Goal: Browse casually: Explore the website without a specific task or goal

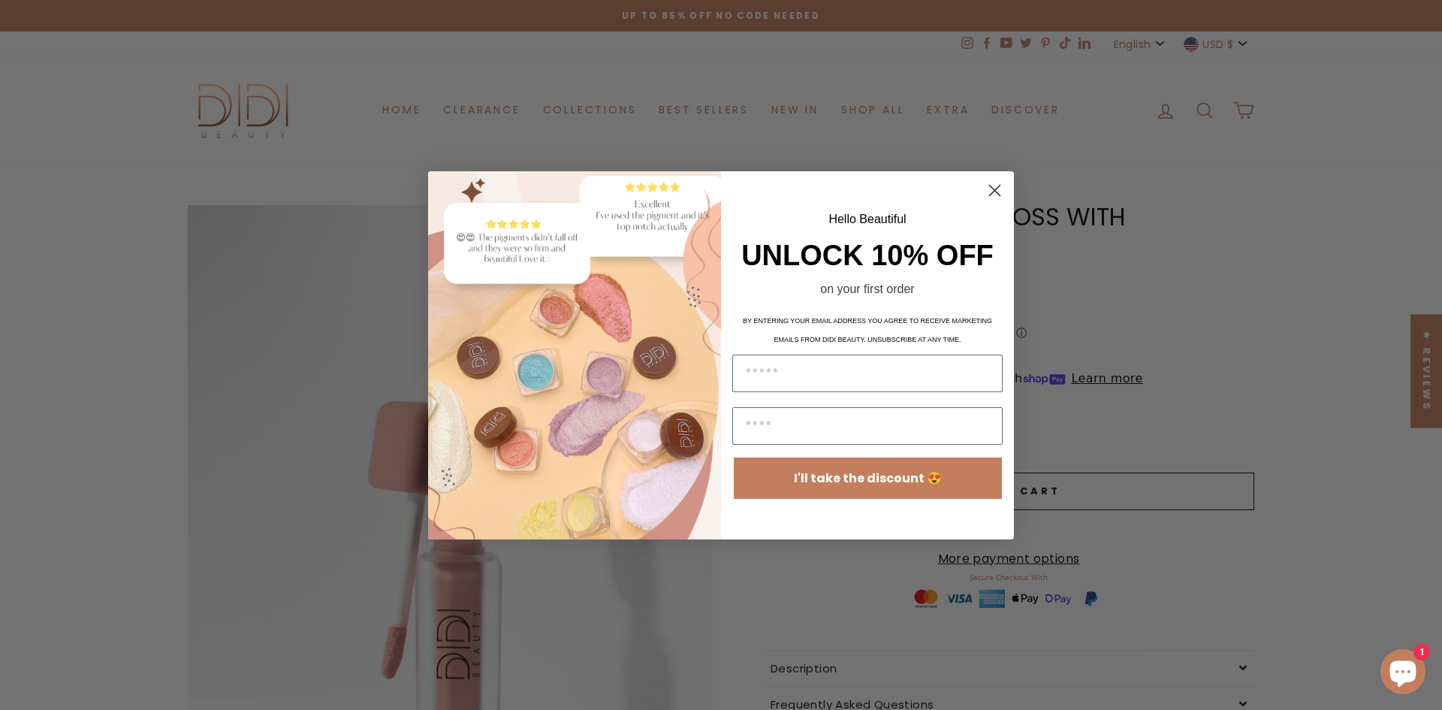
click at [996, 186] on circle "Close dialog" at bounding box center [994, 189] width 25 height 25
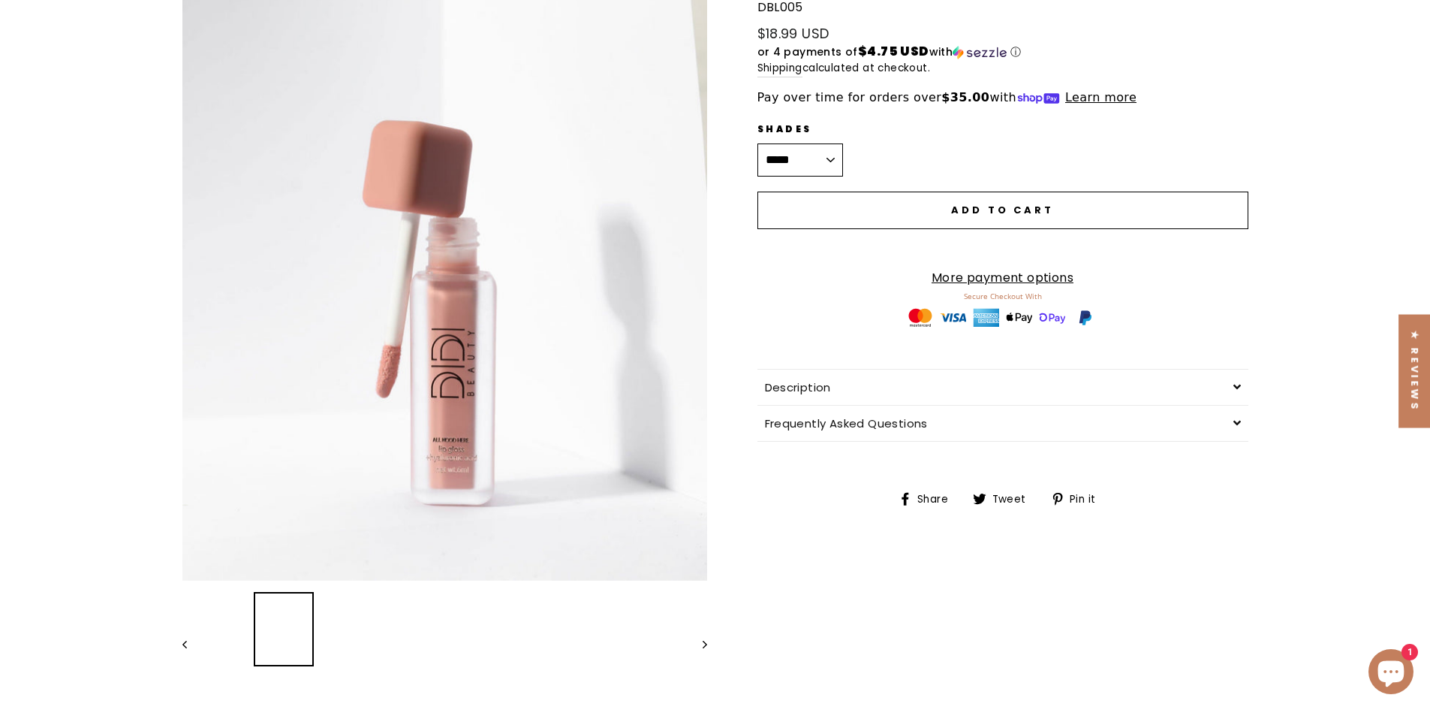
scroll to position [375, 0]
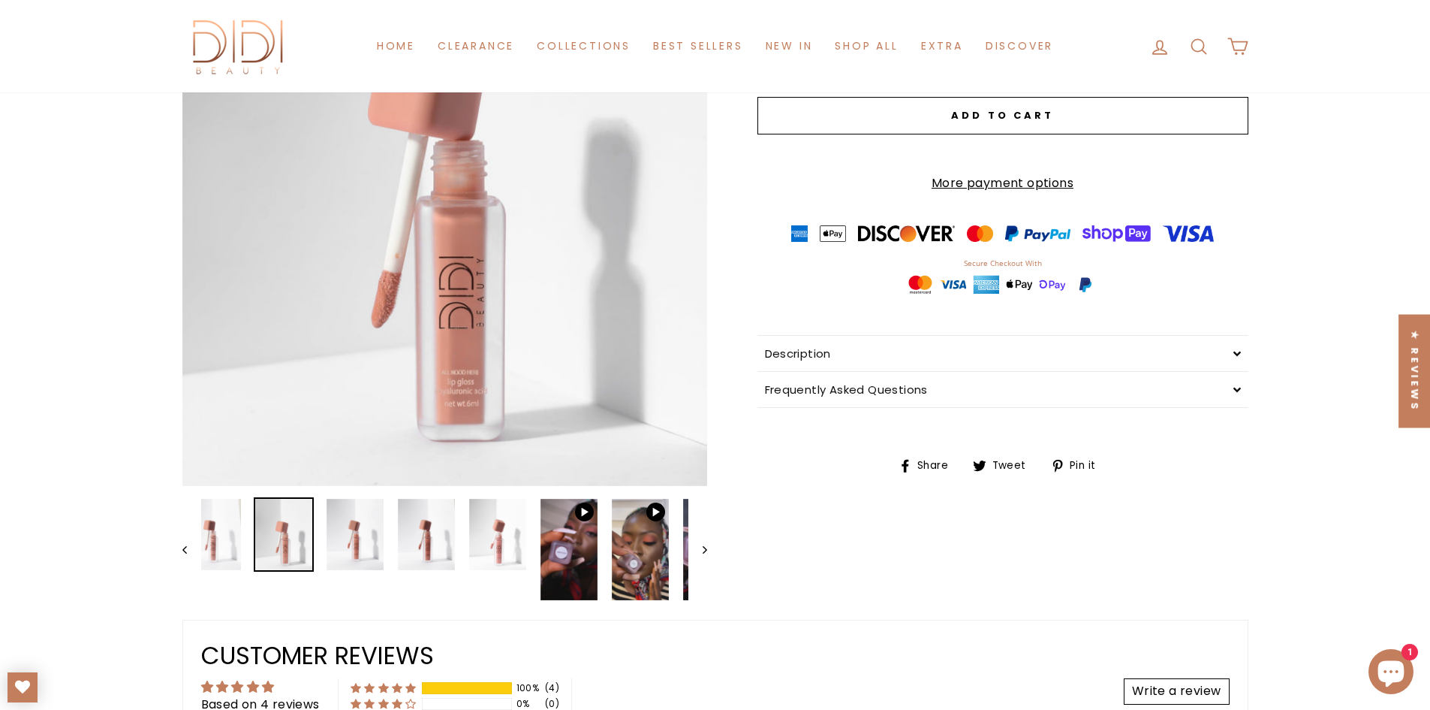
click at [312, 562] on img at bounding box center [283, 534] width 57 height 71
drag, startPoint x: 500, startPoint y: 287, endPoint x: 653, endPoint y: 171, distance: 191.9
click at [374, 557] on img at bounding box center [355, 534] width 57 height 71
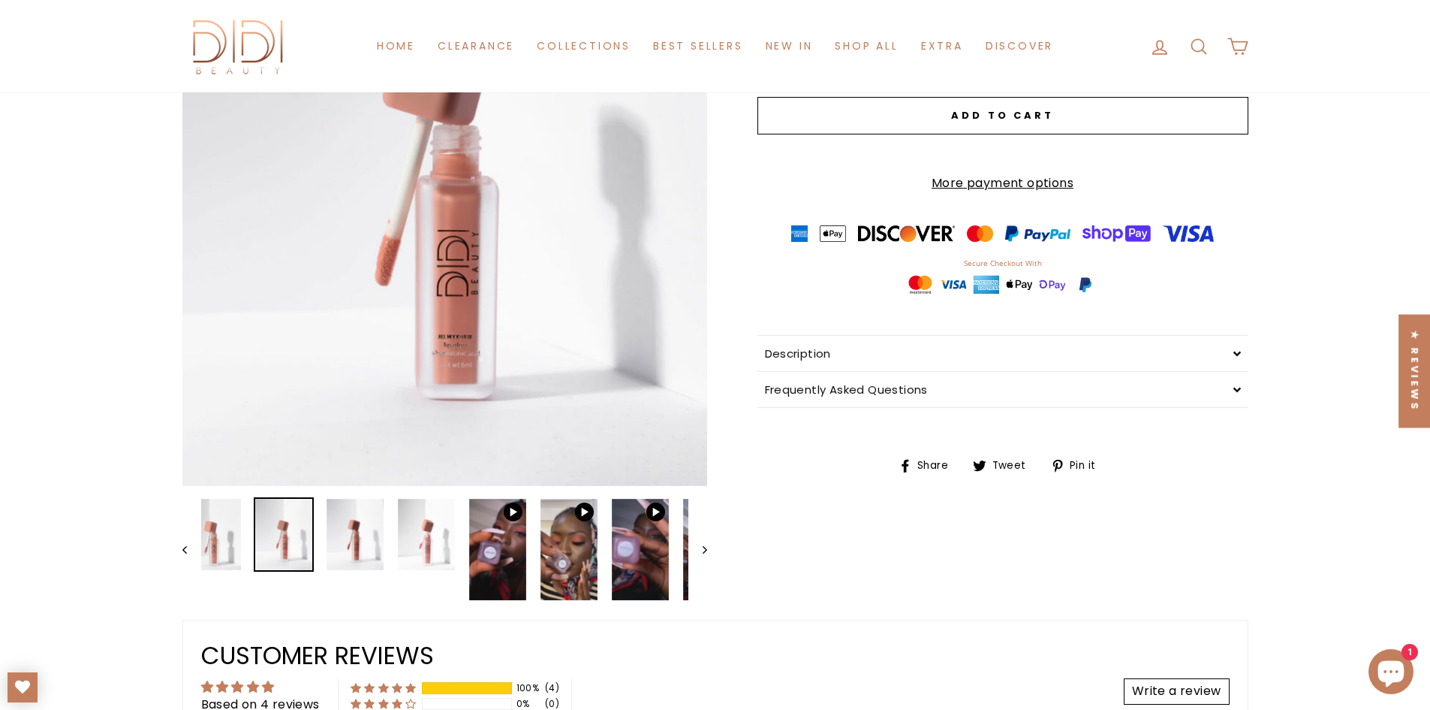
click at [381, 570] on div at bounding box center [355, 534] width 60 height 74
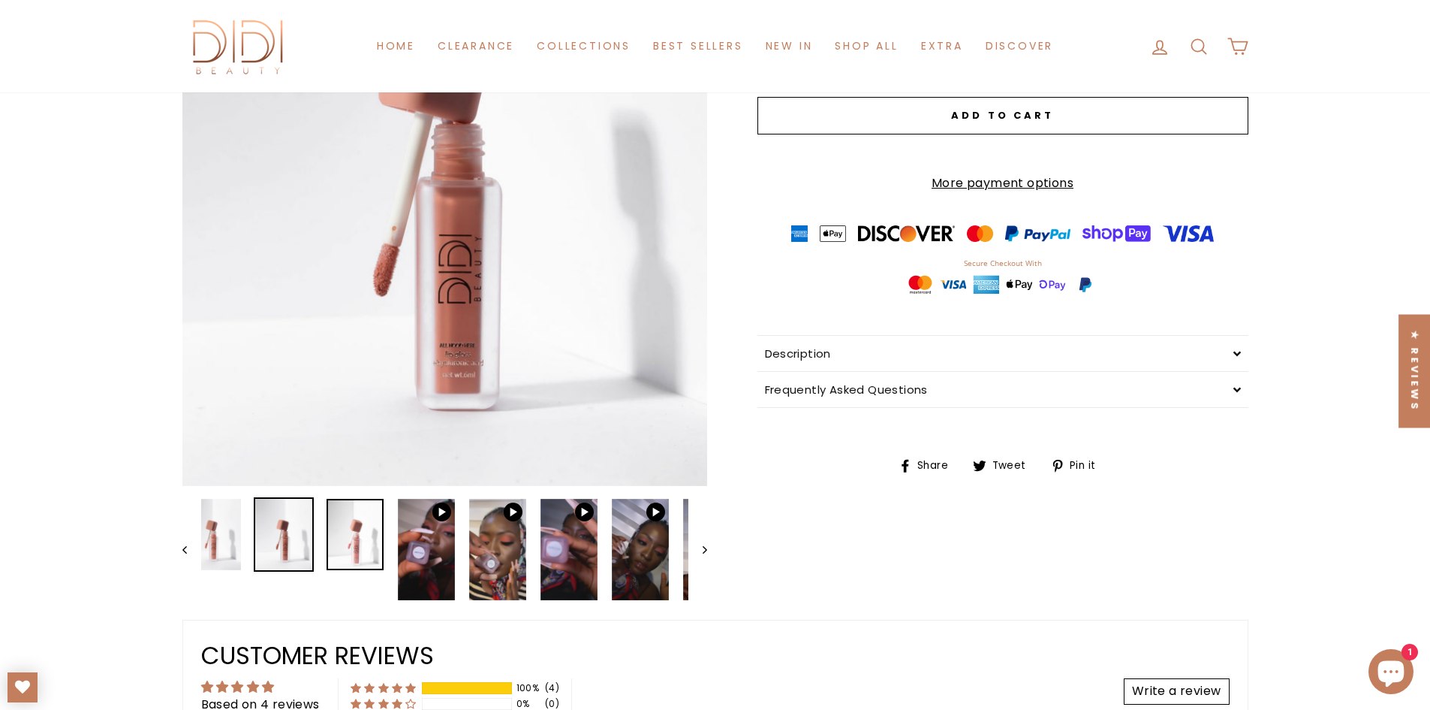
click at [354, 526] on img at bounding box center [355, 534] width 57 height 71
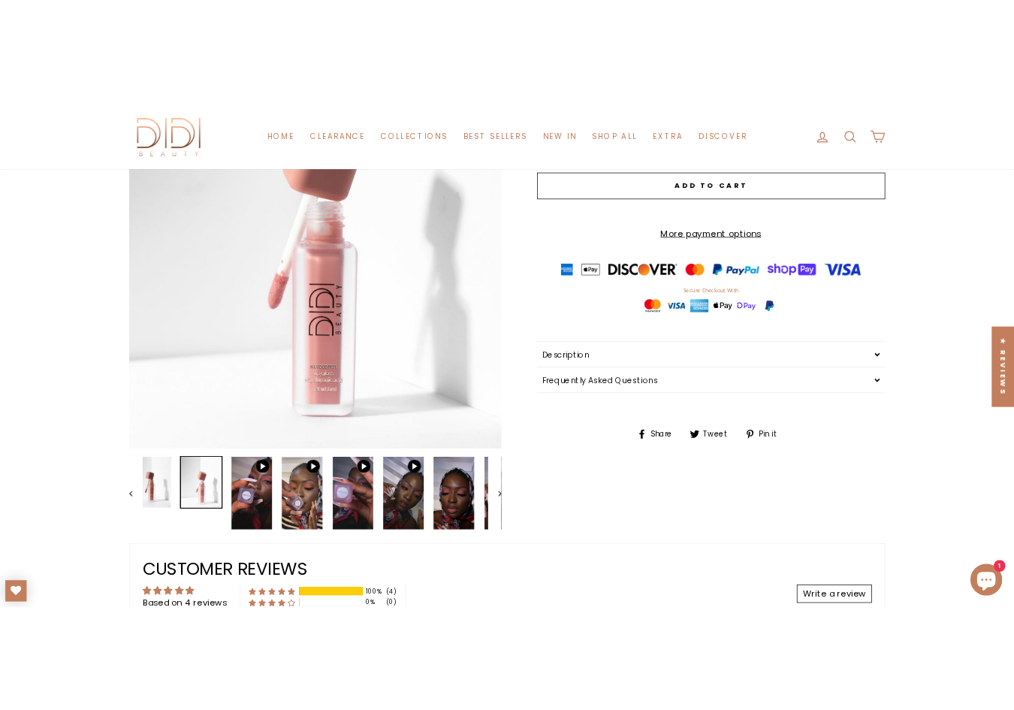
scroll to position [360, 0]
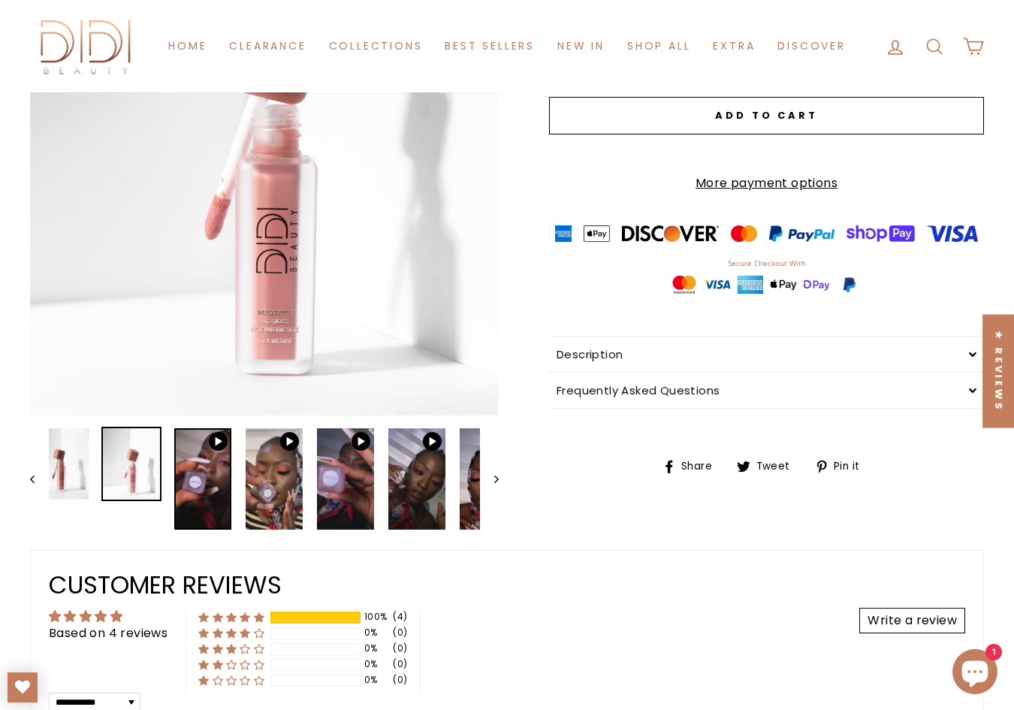
drag, startPoint x: 365, startPoint y: 445, endPoint x: 212, endPoint y: 495, distance: 161.0
click at [212, 495] on img at bounding box center [202, 478] width 57 height 101
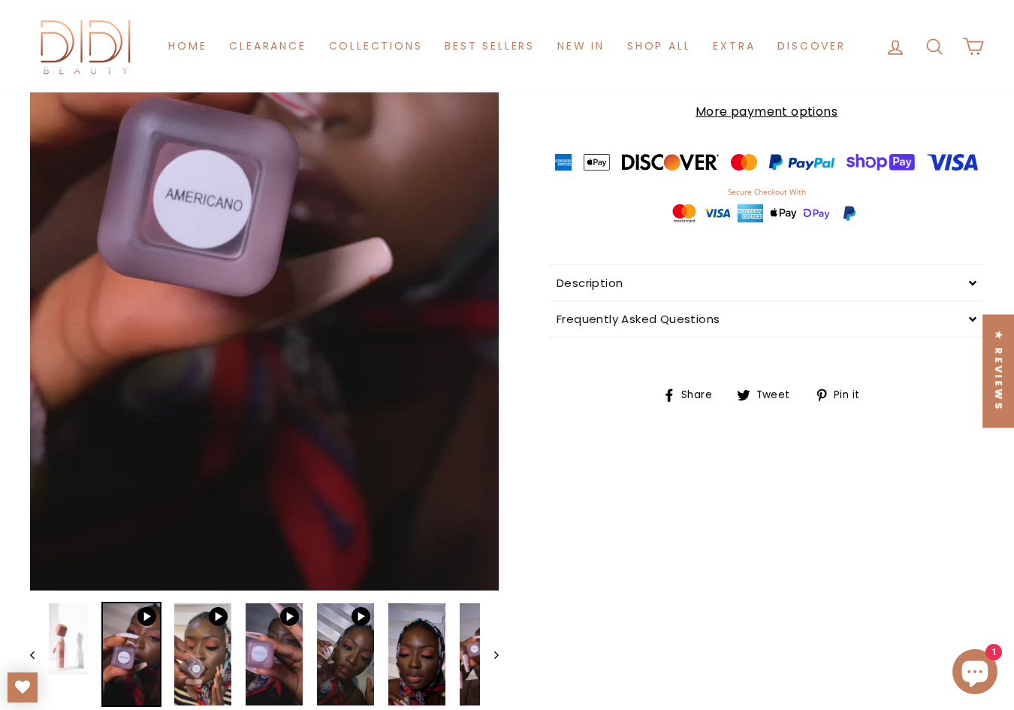
scroll to position [661, 0]
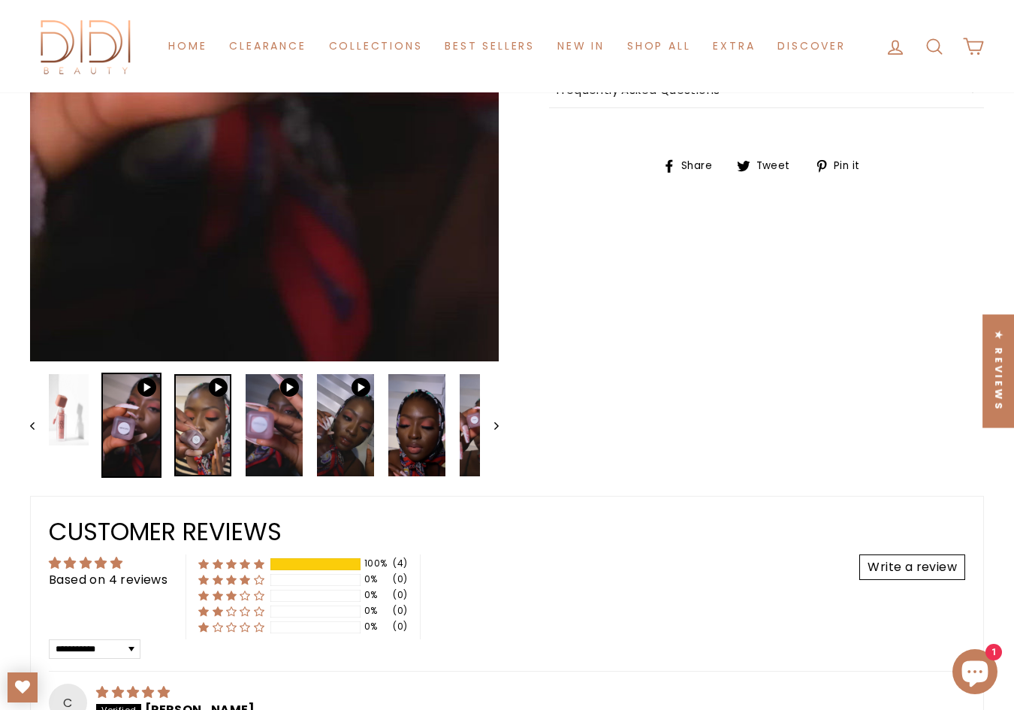
click at [209, 422] on img at bounding box center [202, 424] width 57 height 101
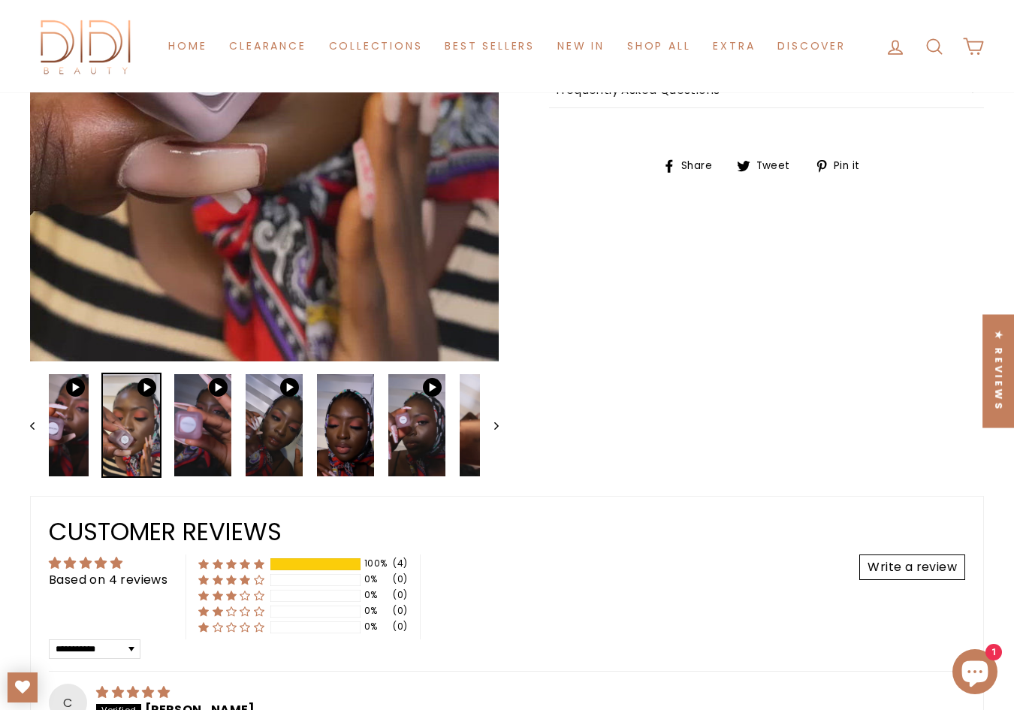
click at [160, 430] on img at bounding box center [131, 424] width 57 height 101
click at [191, 458] on img at bounding box center [202, 424] width 57 height 101
click at [197, 439] on link at bounding box center [202, 424] width 57 height 101
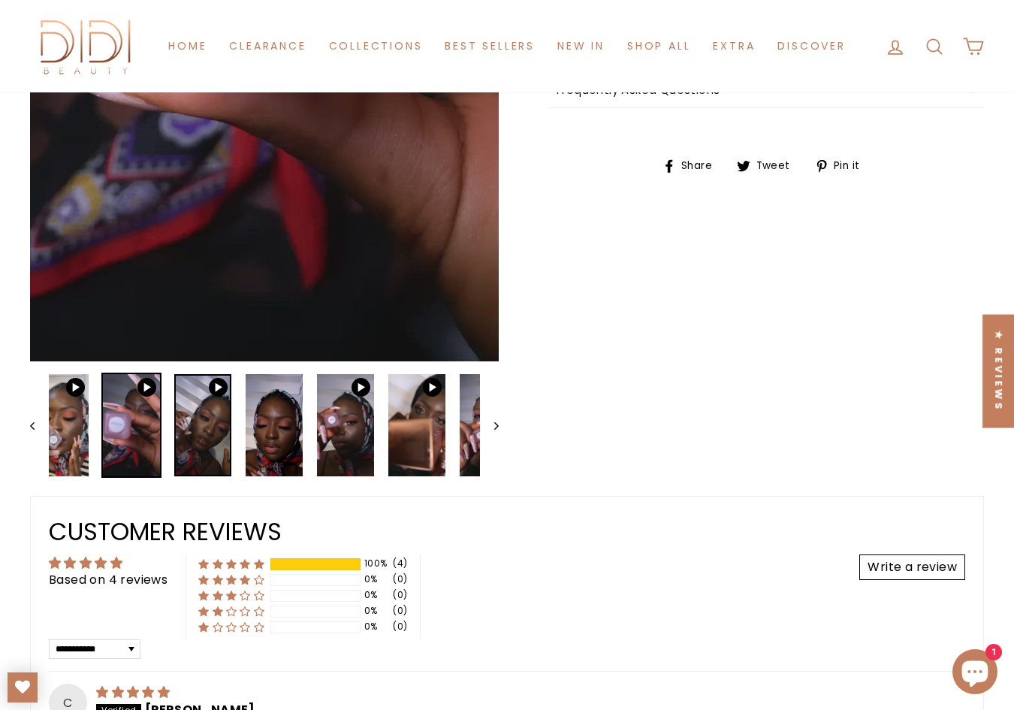
drag, startPoint x: 190, startPoint y: 445, endPoint x: 201, endPoint y: 458, distance: 17.0
click at [190, 445] on img at bounding box center [202, 424] width 57 height 101
click at [206, 436] on link at bounding box center [202, 424] width 57 height 101
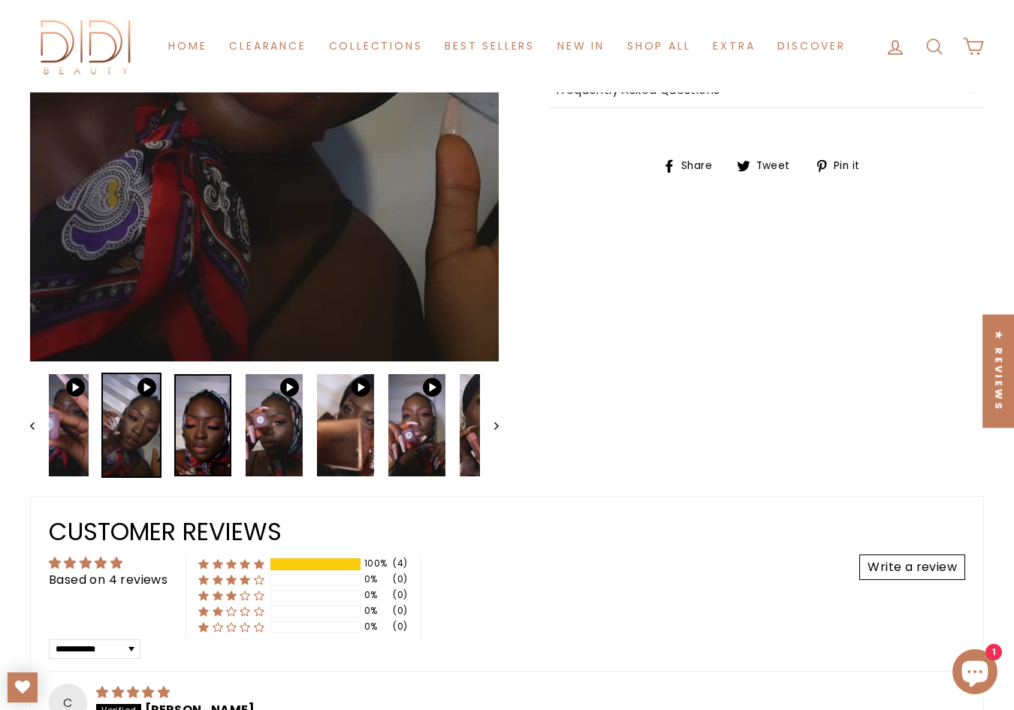
click at [213, 443] on img at bounding box center [202, 424] width 57 height 101
click at [223, 417] on link at bounding box center [202, 424] width 57 height 101
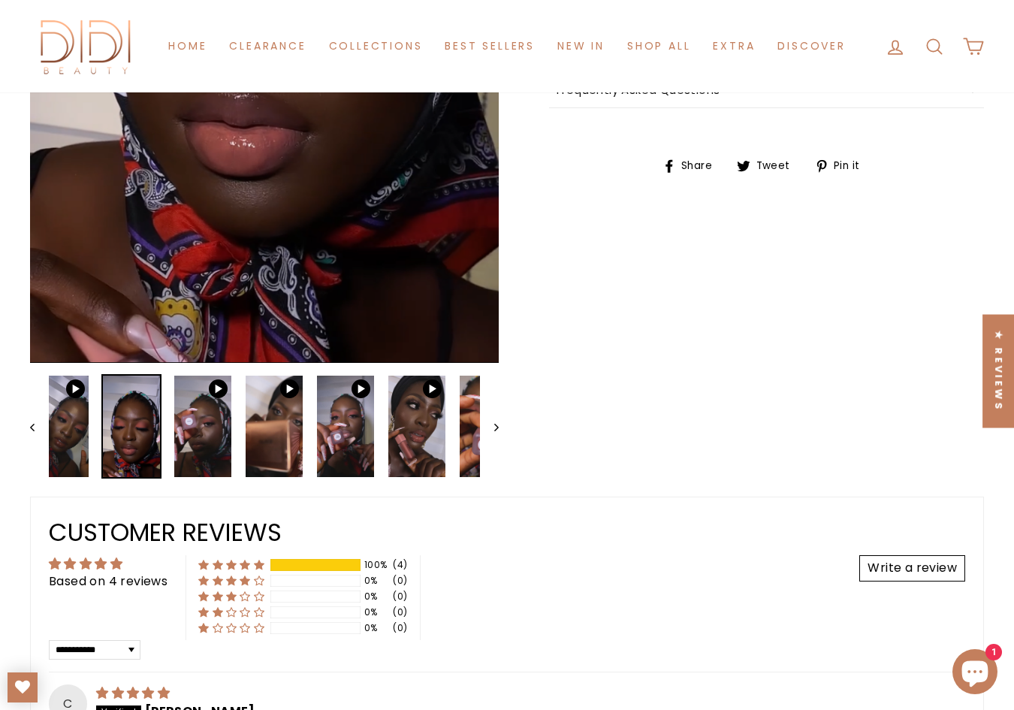
drag, startPoint x: 443, startPoint y: 221, endPoint x: 397, endPoint y: 279, distance: 74.4
drag, startPoint x: 397, startPoint y: 279, endPoint x: 487, endPoint y: 209, distance: 113.4
drag, startPoint x: 209, startPoint y: 446, endPoint x: 200, endPoint y: 454, distance: 12.2
click at [209, 446] on img at bounding box center [202, 425] width 57 height 101
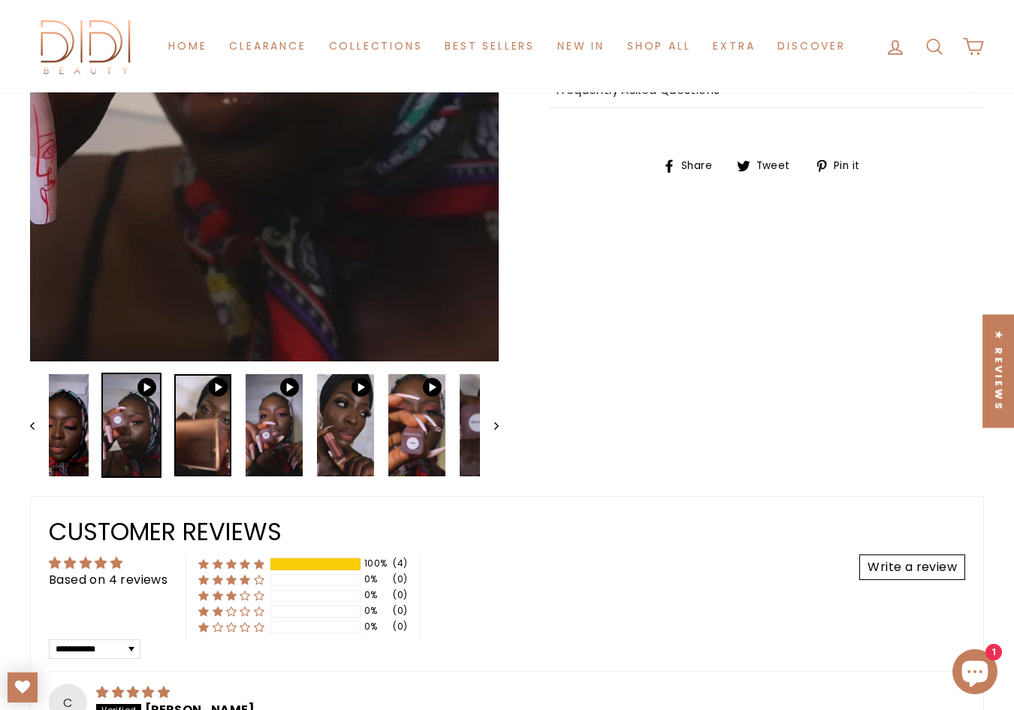
click at [193, 441] on img at bounding box center [202, 424] width 57 height 101
click at [190, 435] on link at bounding box center [202, 424] width 57 height 101
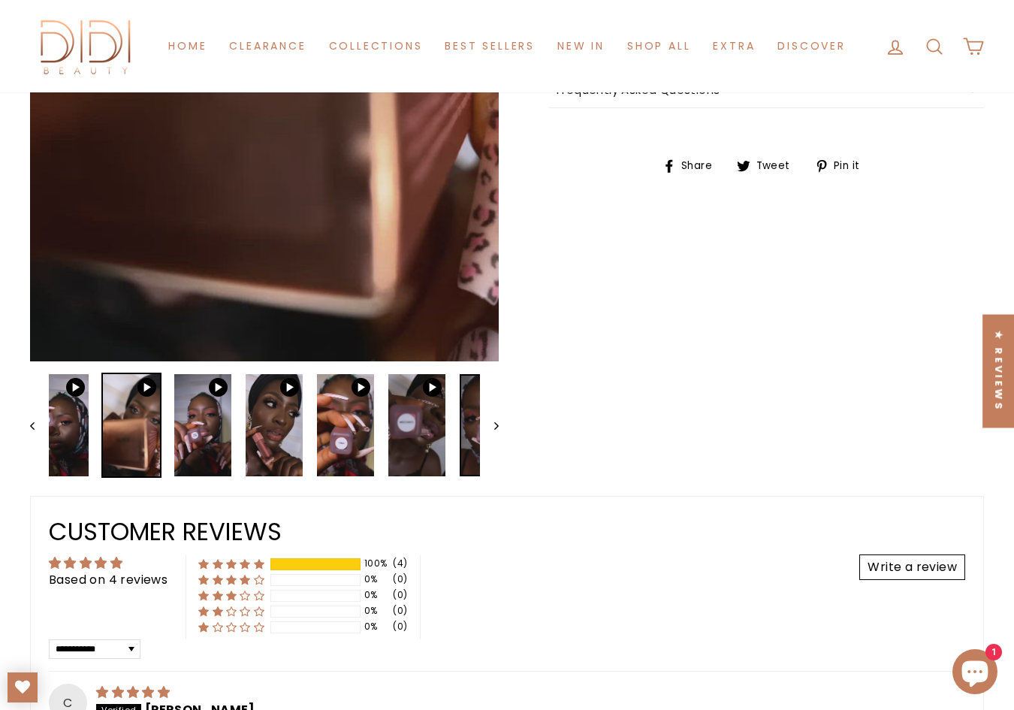
click at [463, 416] on img at bounding box center [488, 424] width 57 height 101
click at [465, 418] on link at bounding box center [488, 424] width 57 height 101
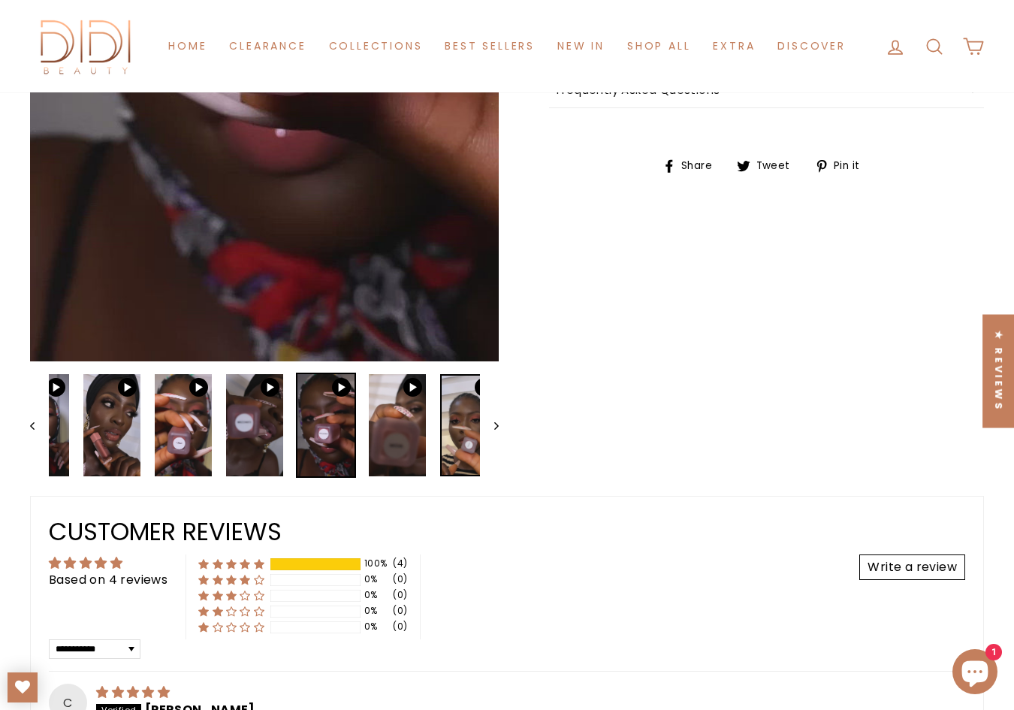
click at [469, 424] on img at bounding box center [468, 424] width 57 height 101
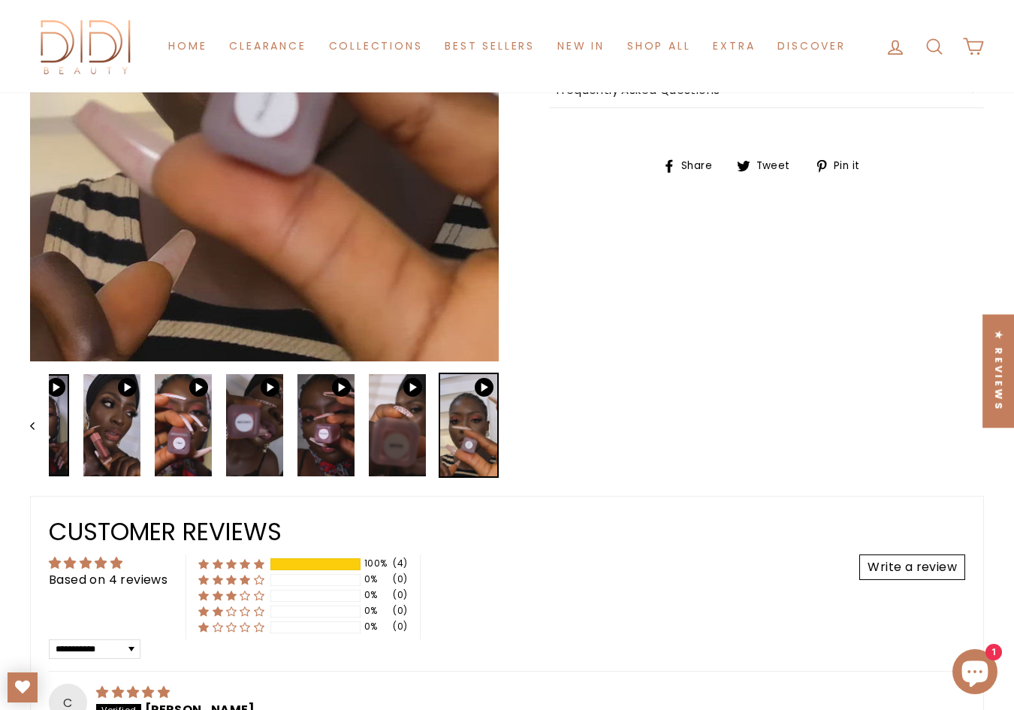
click at [58, 450] on img at bounding box center [40, 424] width 57 height 101
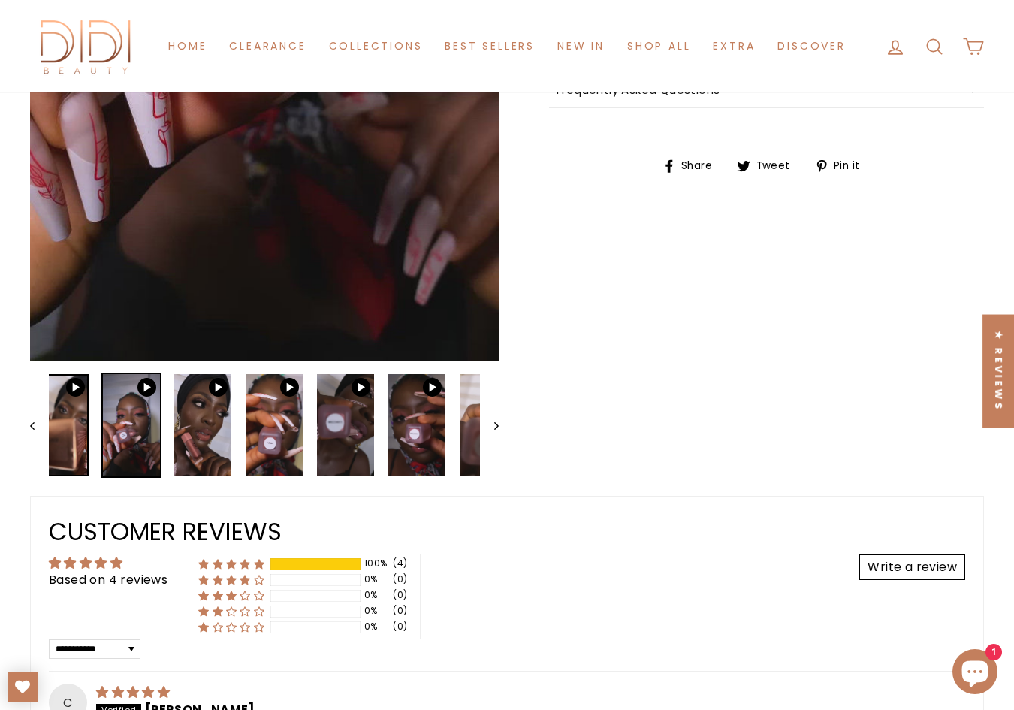
click at [58, 450] on img at bounding box center [60, 424] width 57 height 101
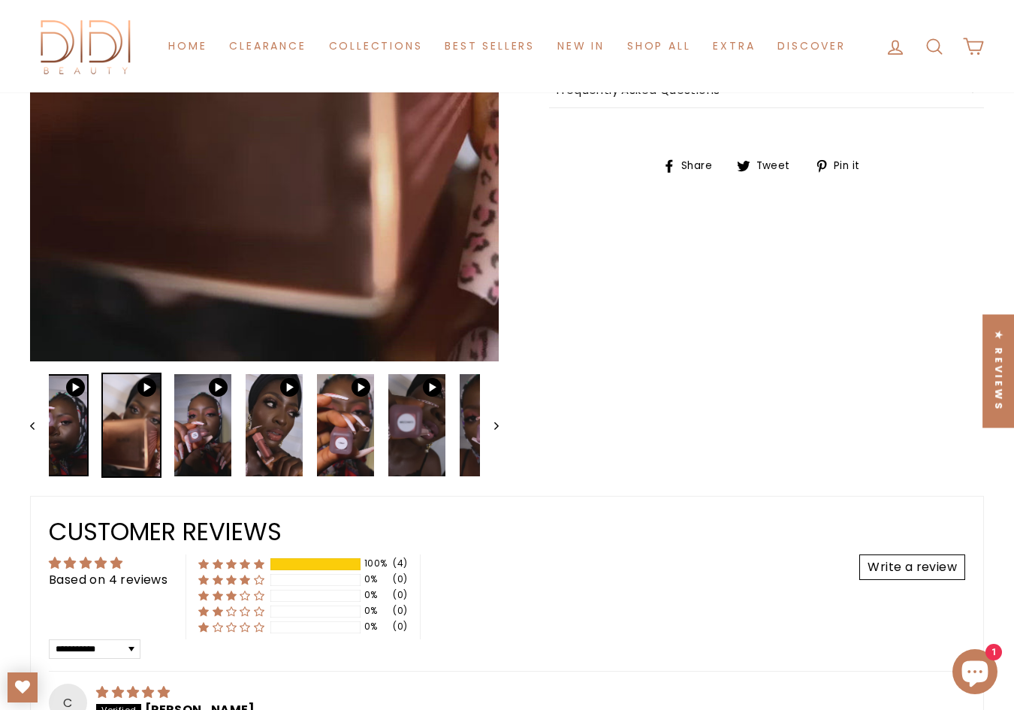
click at [58, 450] on img at bounding box center [60, 424] width 57 height 101
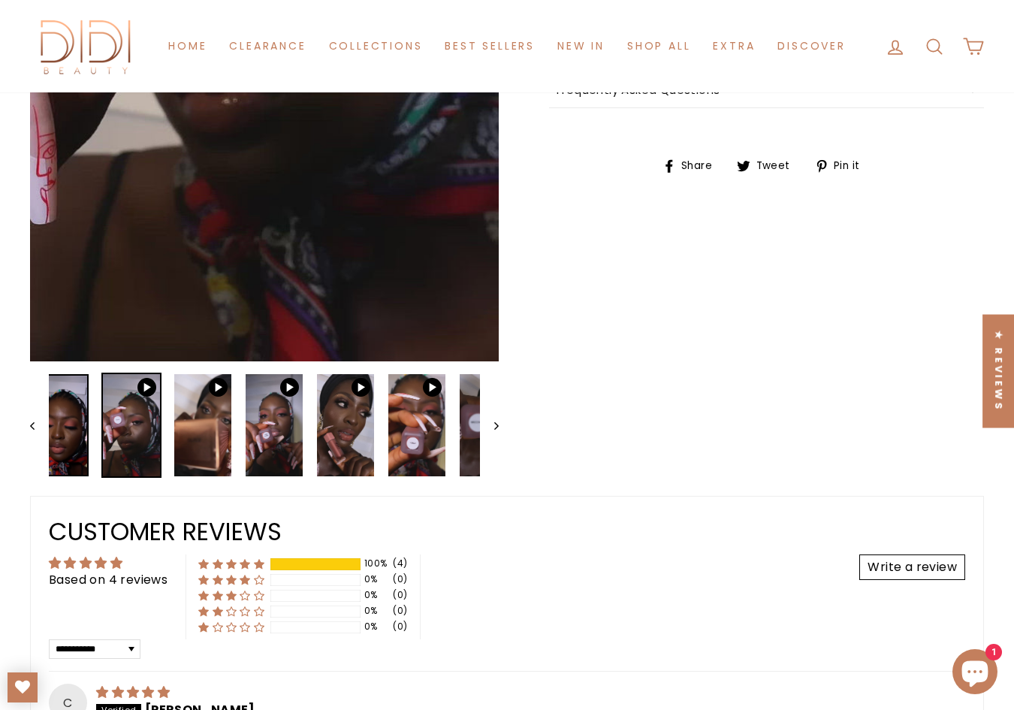
click at [58, 450] on img at bounding box center [60, 424] width 57 height 101
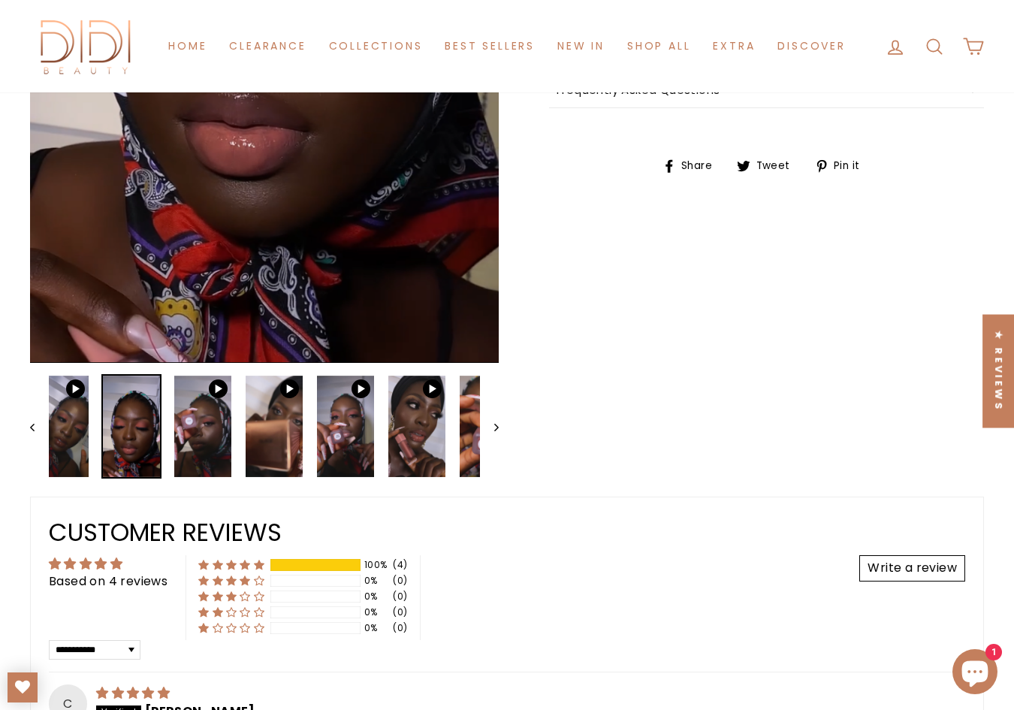
click at [31, 438] on button "Previous" at bounding box center [39, 426] width 19 height 104
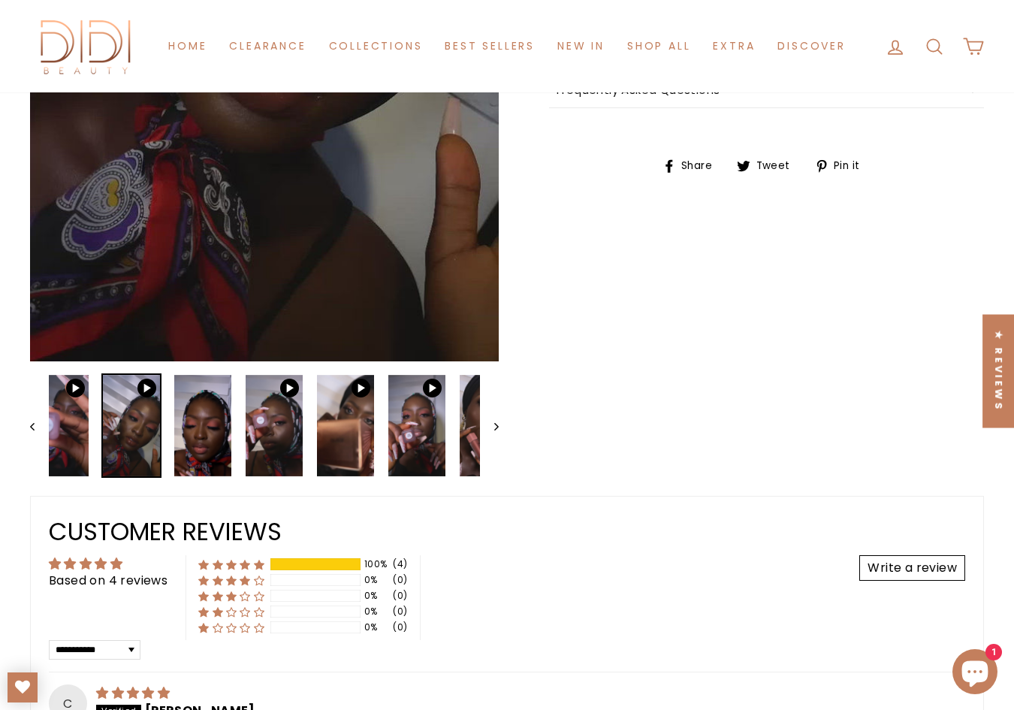
click at [31, 438] on button "Previous" at bounding box center [39, 425] width 19 height 104
click at [31, 438] on button "Previous" at bounding box center [39, 424] width 19 height 104
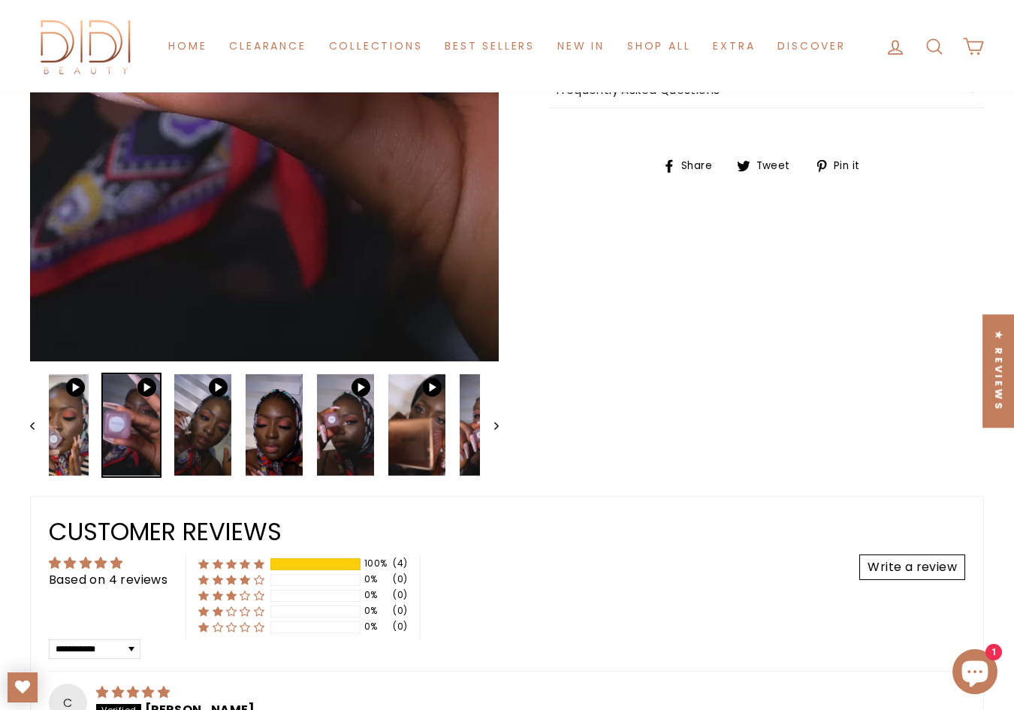
click at [31, 438] on button "Previous" at bounding box center [39, 424] width 19 height 104
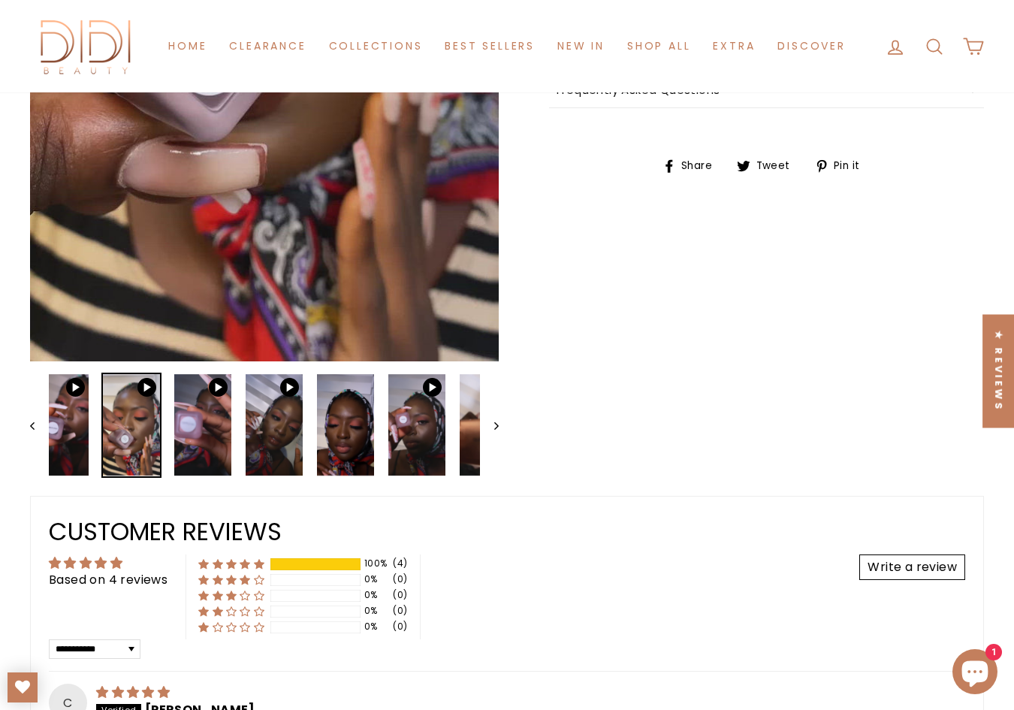
click at [31, 438] on button "Previous" at bounding box center [39, 424] width 19 height 104
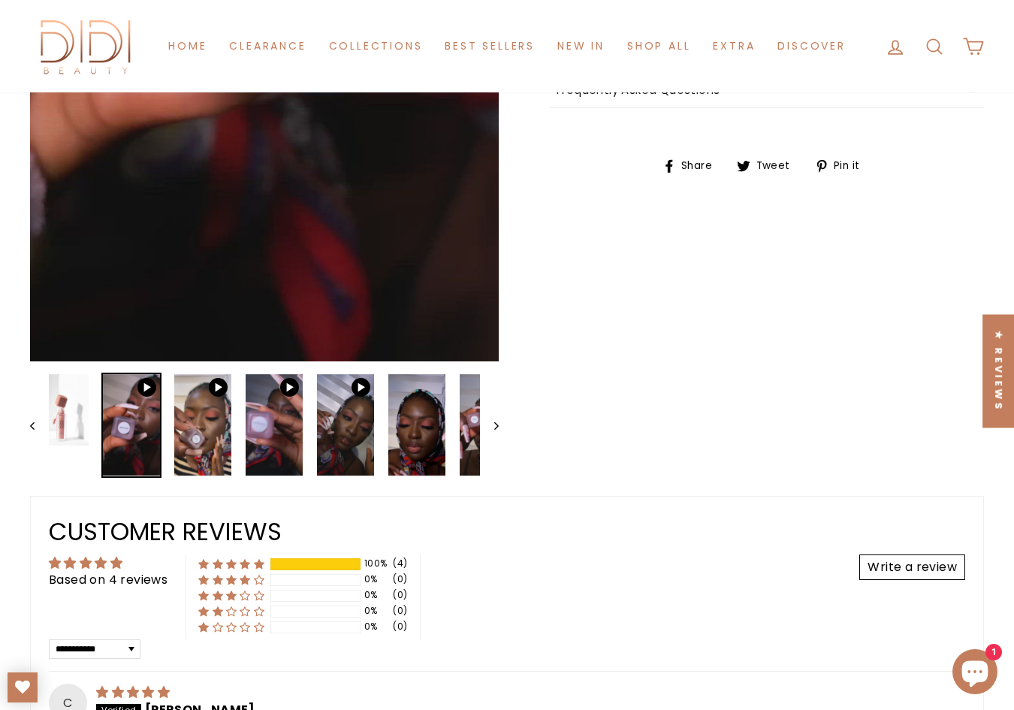
click at [31, 438] on button "Previous" at bounding box center [39, 424] width 19 height 104
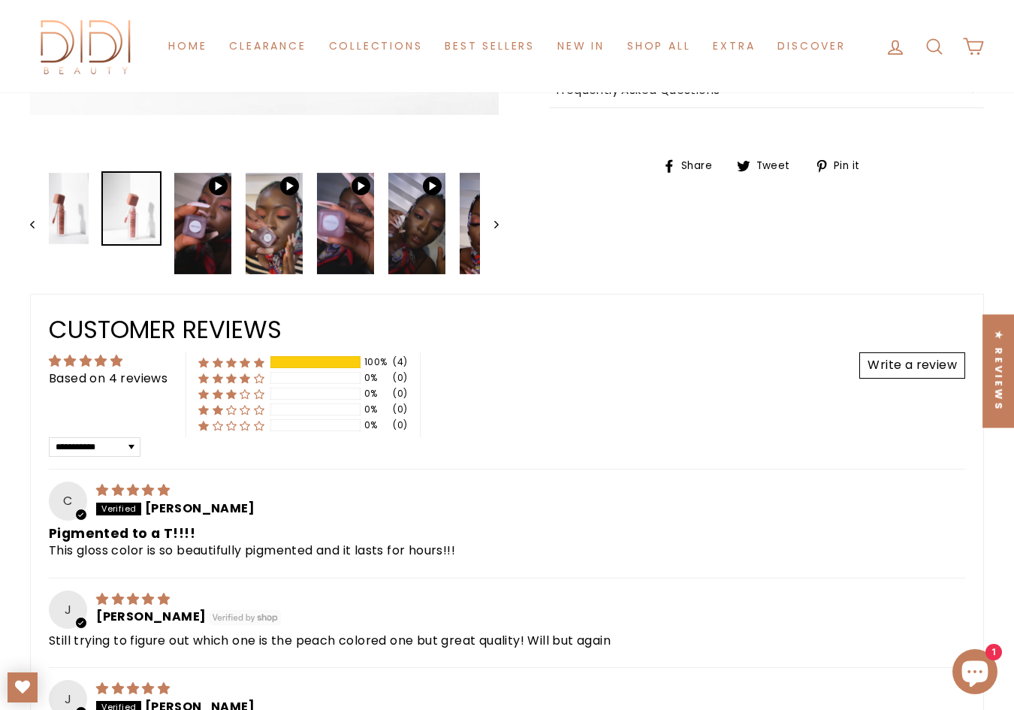
click at [31, 438] on div "**********" at bounding box center [507, 606] width 954 height 625
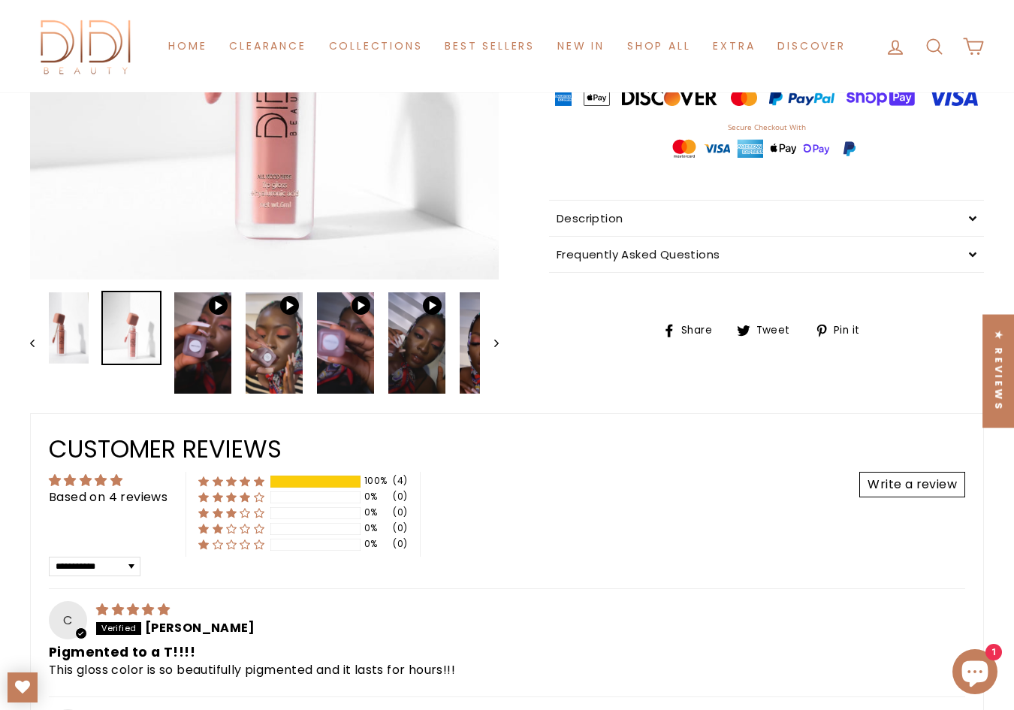
scroll to position [436, 0]
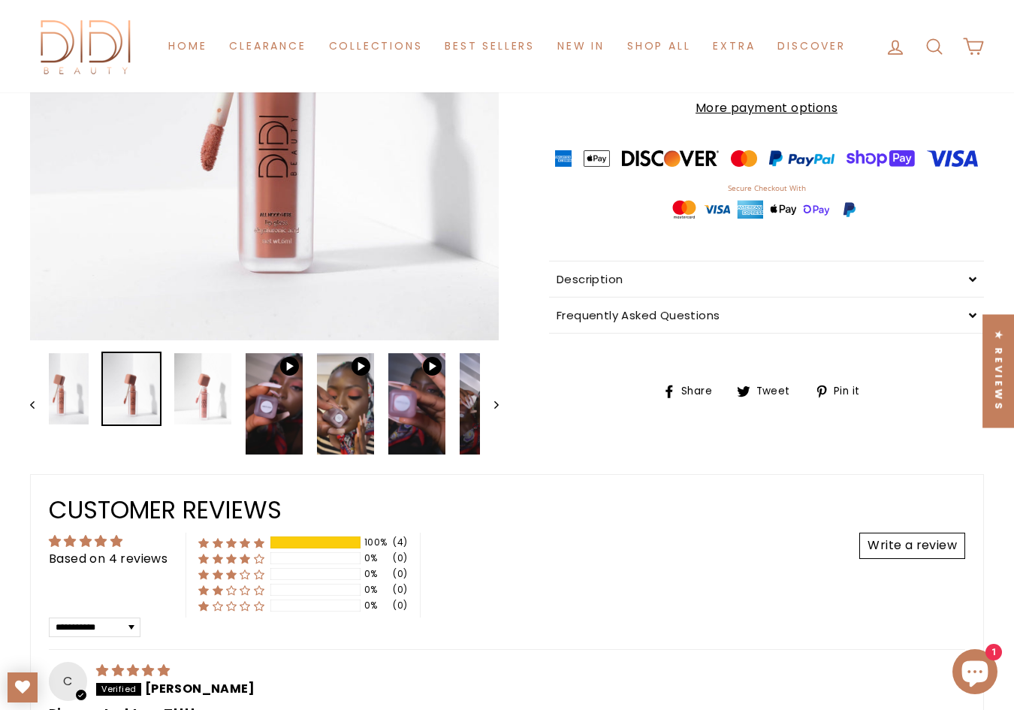
drag, startPoint x: 72, startPoint y: 385, endPoint x: 745, endPoint y: 387, distance: 672.8
click at [745, 387] on div "Close (esc) Close (esc) Close (esc) Close (esc) Close (esc) Close (esc) Close (…" at bounding box center [499, 104] width 970 height 701
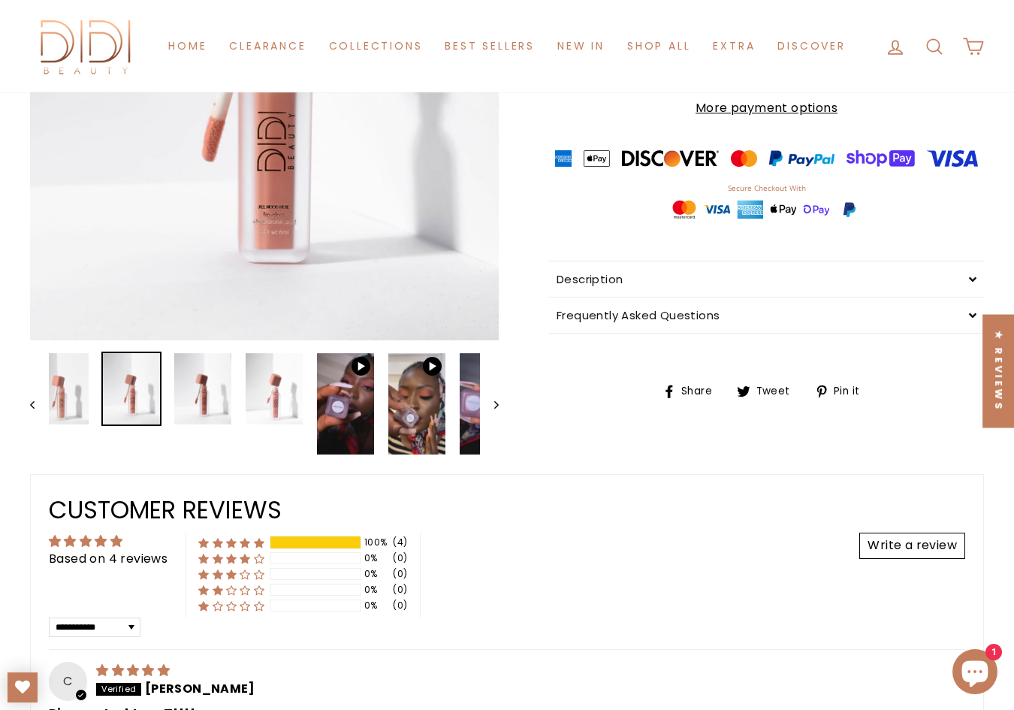
click at [103, 411] on img at bounding box center [131, 388] width 57 height 71
click at [59, 411] on img at bounding box center [60, 388] width 57 height 71
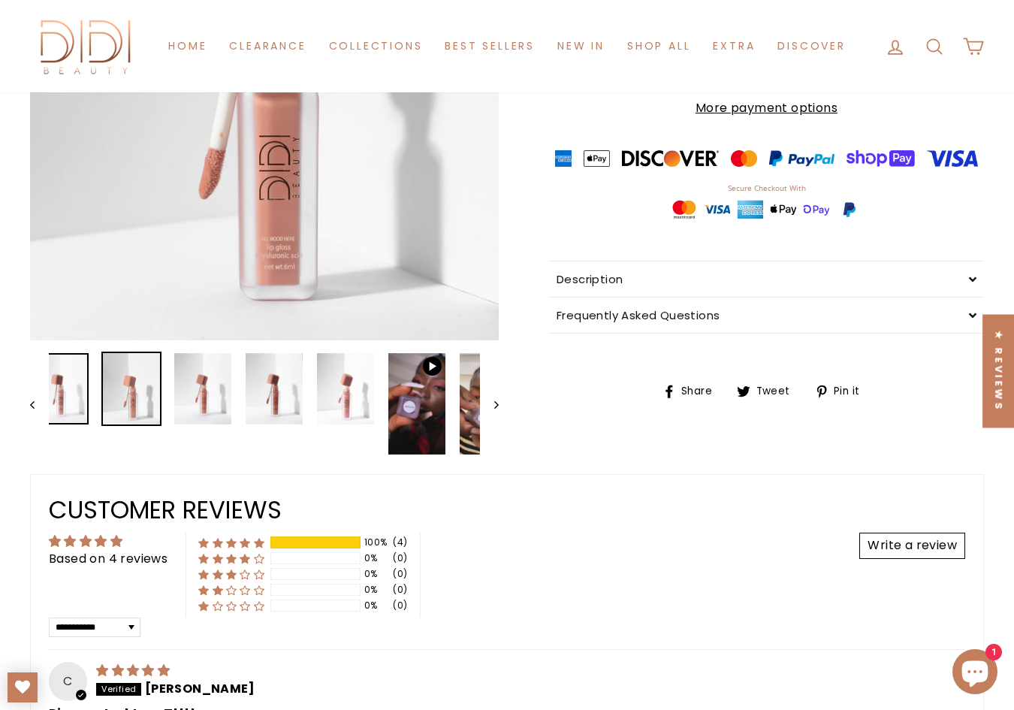
click at [59, 411] on img at bounding box center [60, 388] width 57 height 71
click at [59, 411] on link at bounding box center [60, 388] width 57 height 71
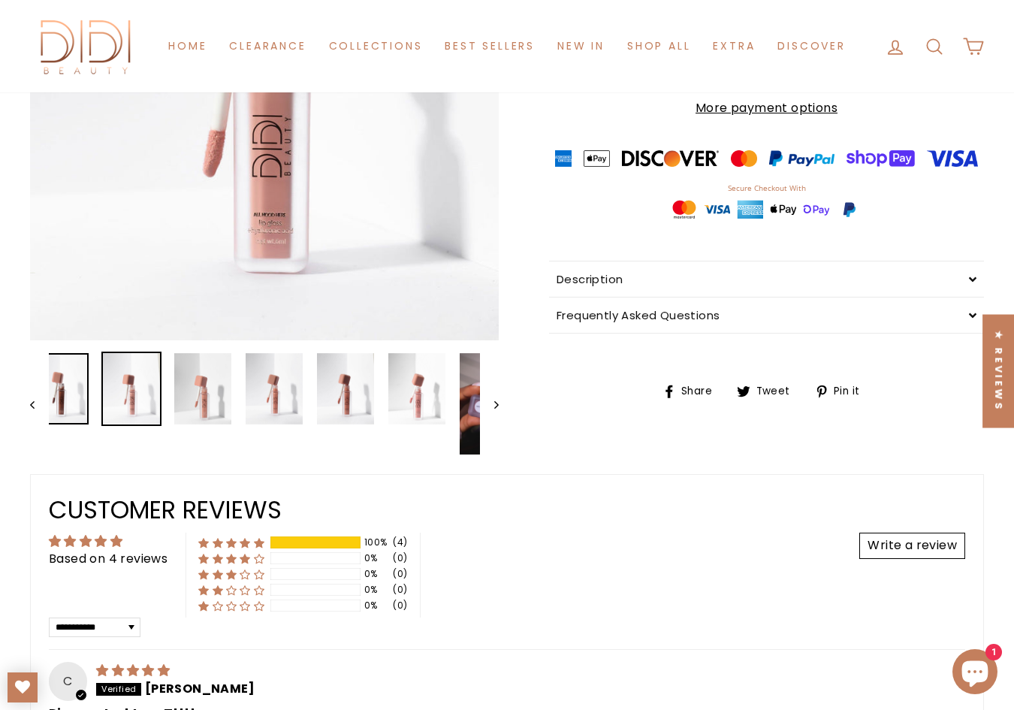
click at [59, 411] on img at bounding box center [60, 388] width 57 height 71
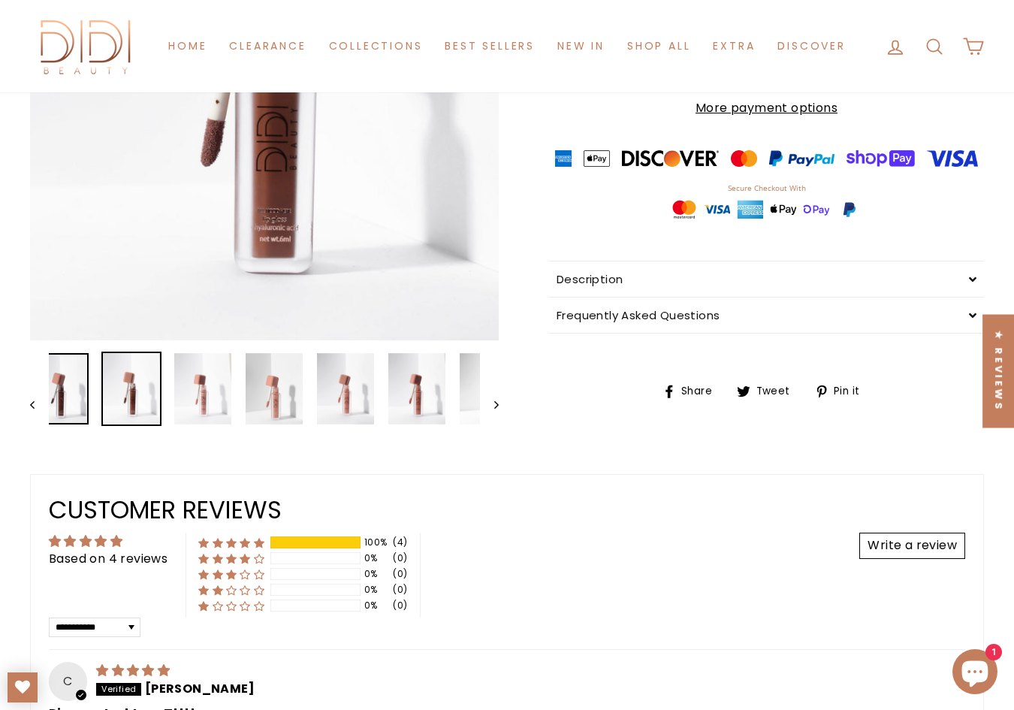
click at [59, 411] on img at bounding box center [60, 388] width 57 height 71
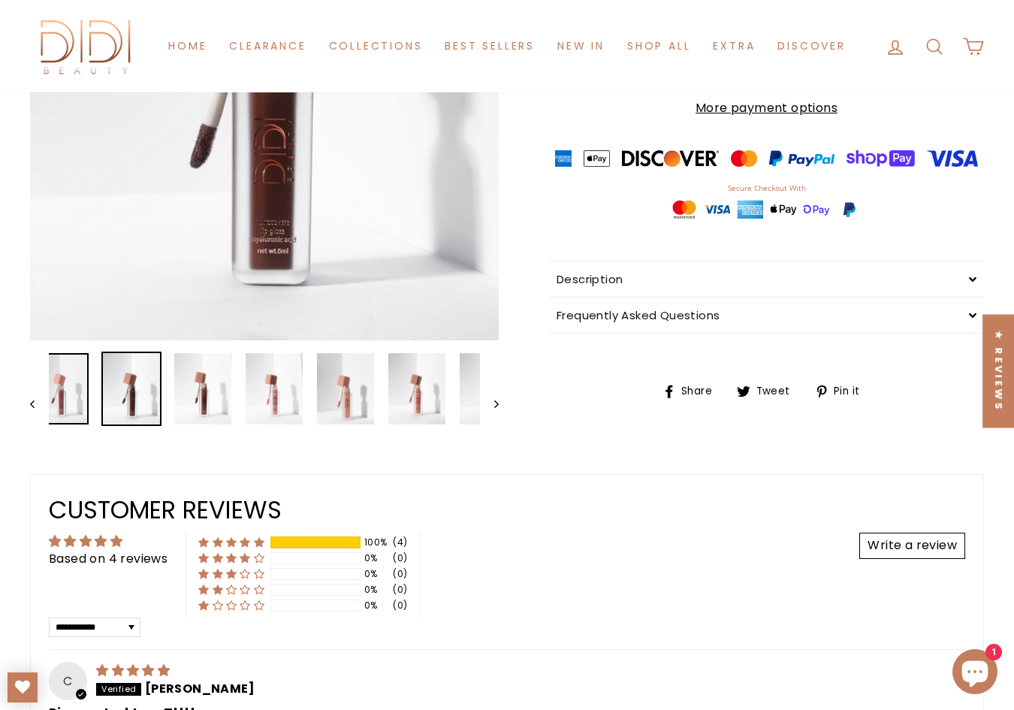
click at [59, 411] on img at bounding box center [60, 388] width 57 height 71
click at [59, 411] on link at bounding box center [60, 388] width 57 height 71
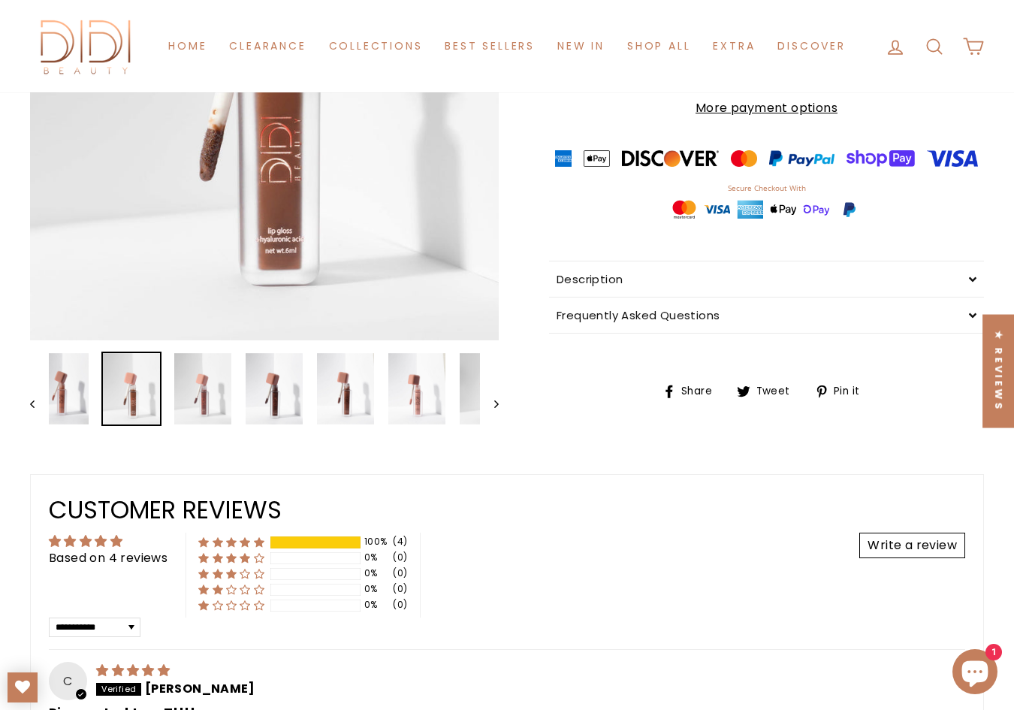
click at [103, 411] on img at bounding box center [131, 388] width 57 height 71
click at [59, 411] on img at bounding box center [60, 388] width 57 height 71
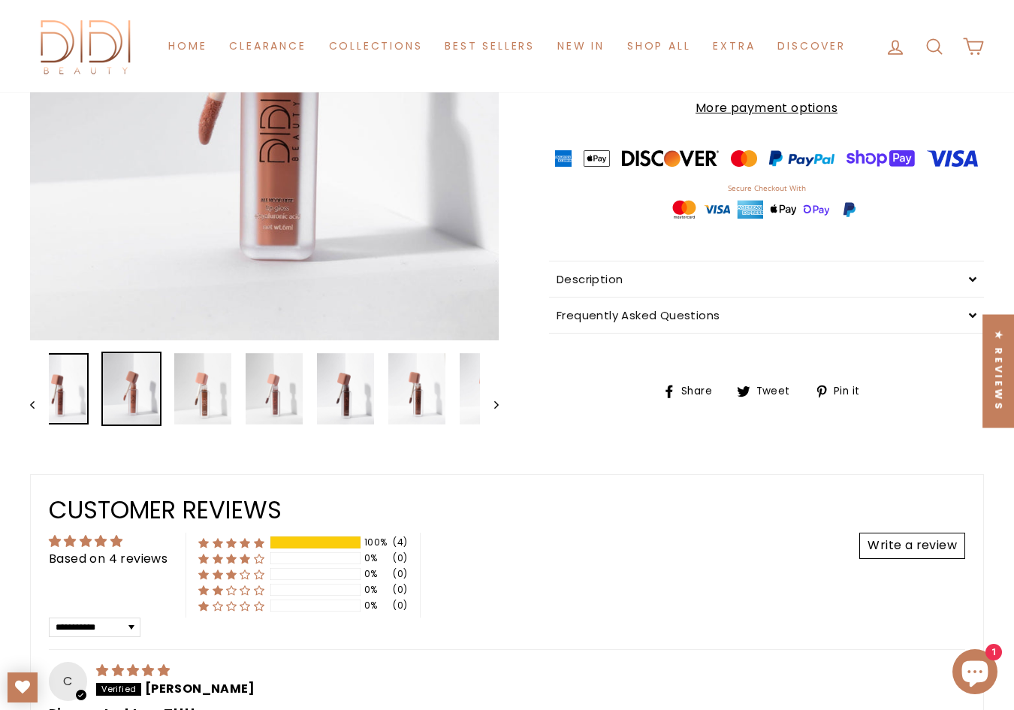
click at [59, 411] on img at bounding box center [60, 388] width 57 height 71
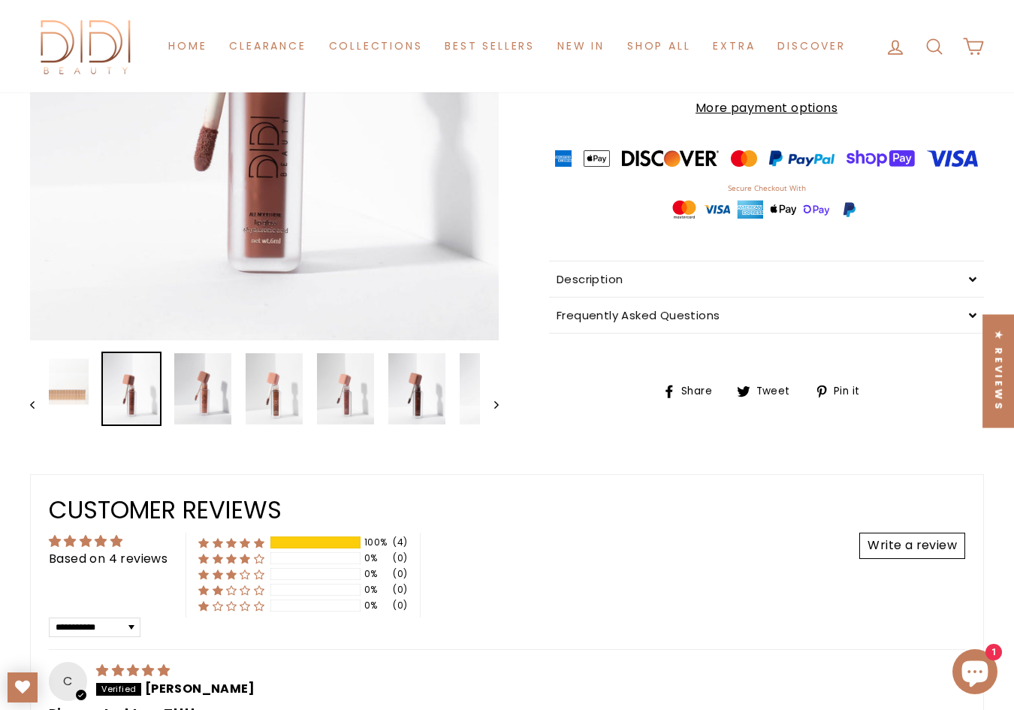
click at [59, 411] on div at bounding box center [60, 381] width 60 height 60
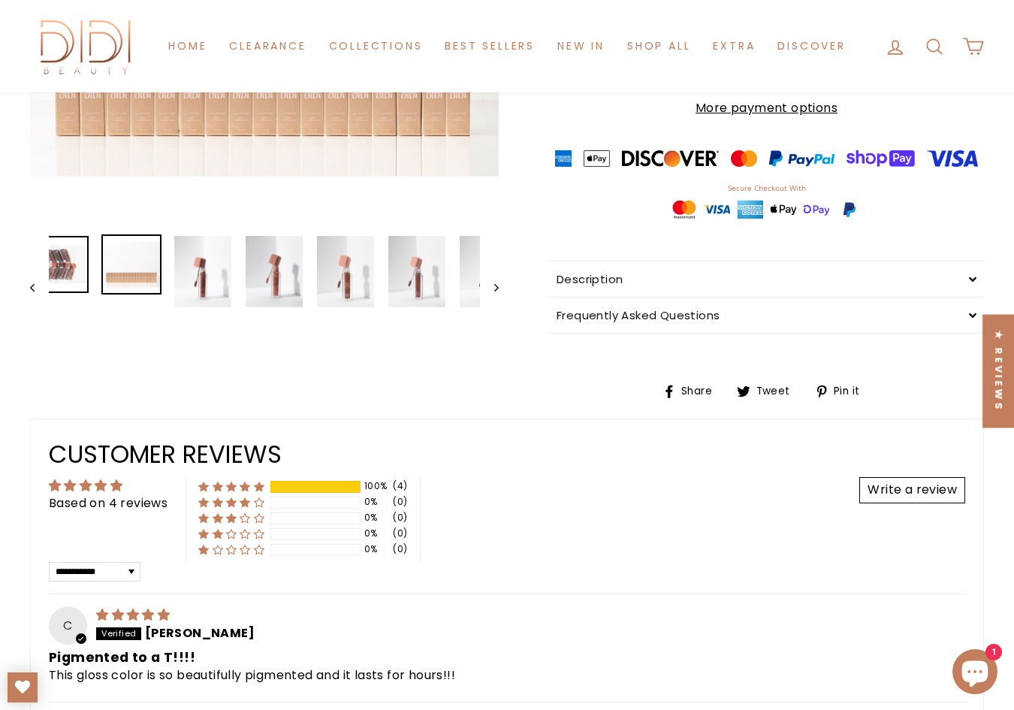
click at [51, 284] on img at bounding box center [60, 264] width 57 height 57
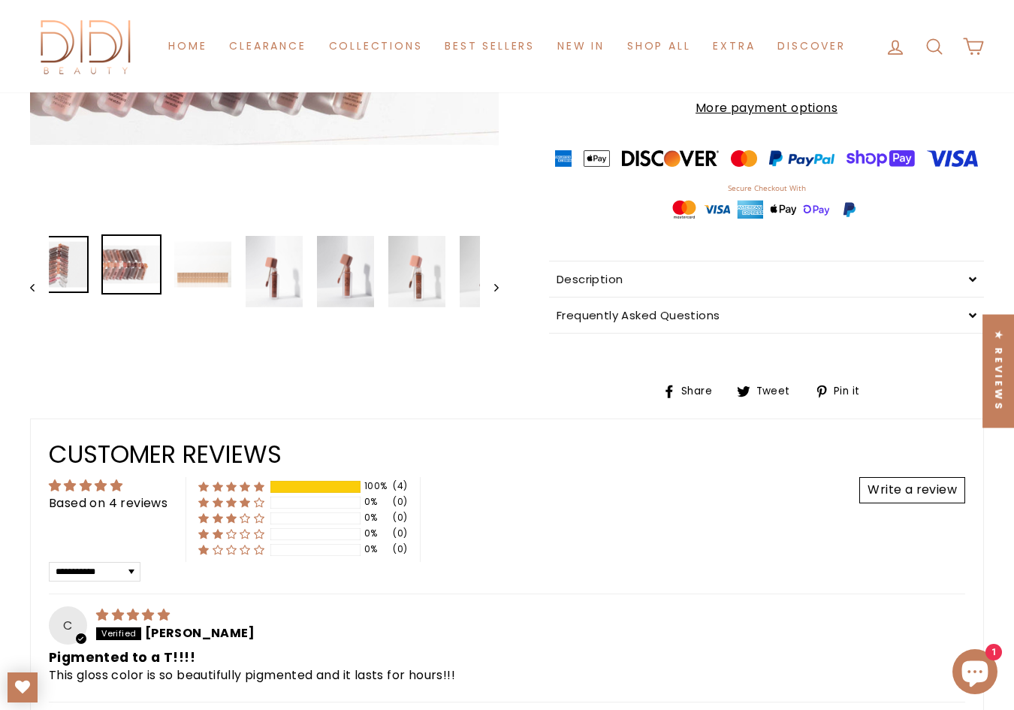
click at [51, 284] on img at bounding box center [60, 264] width 57 height 57
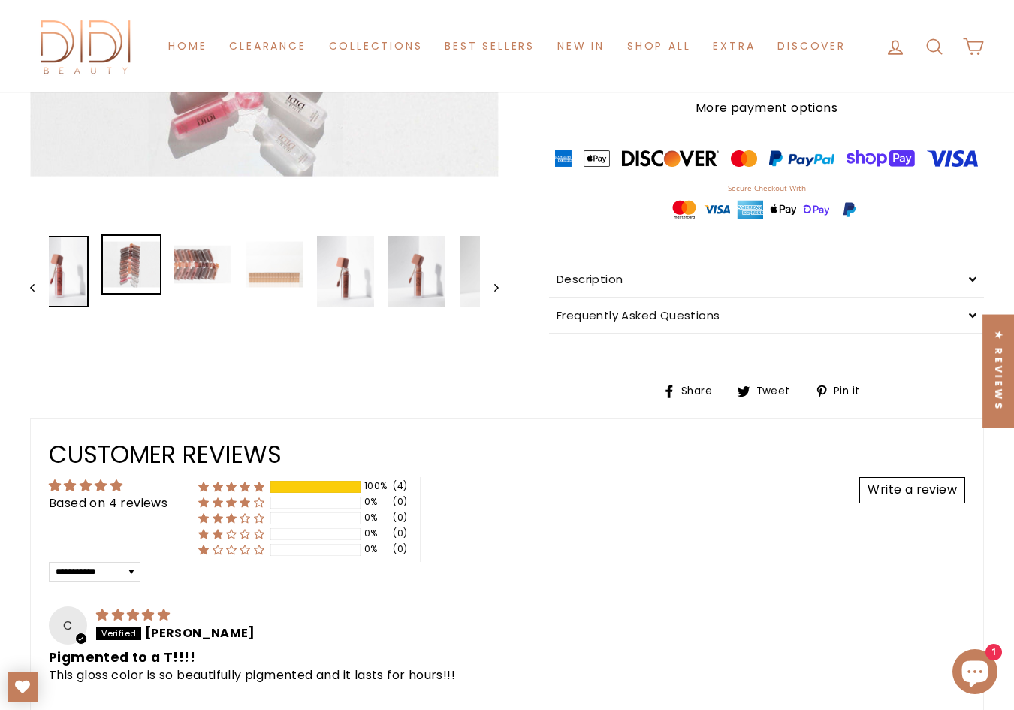
click at [51, 284] on img at bounding box center [60, 271] width 57 height 71
